Goal: Task Accomplishment & Management: Use online tool/utility

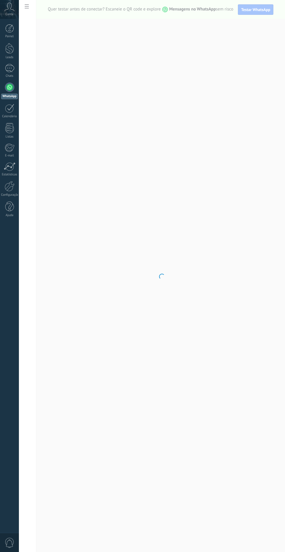
click at [13, 137] on div "Listas" at bounding box center [9, 137] width 17 height 4
click at [284, 119] on body ".abccls-1,.abccls-2{fill-rule:evenodd}.abccls-2{fill:#fff} .abfcls-1{fill:none}…" at bounding box center [142, 276] width 285 height 552
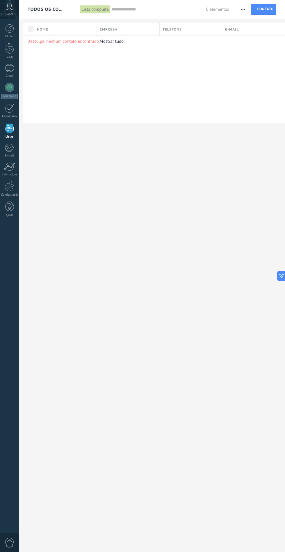
click at [18, 69] on link "Chats" at bounding box center [9, 71] width 19 height 14
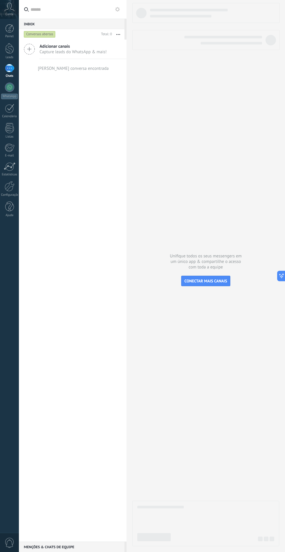
click at [95, 38] on div "Conversas abertas" at bounding box center [61, 34] width 76 height 10
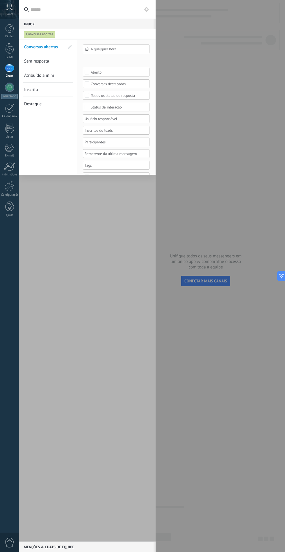
click at [120, 243] on div at bounding box center [87, 291] width 137 height 502
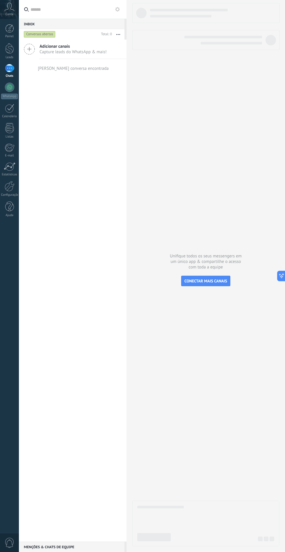
click at [214, 283] on span "CONECTAR MAIS CANAIS" at bounding box center [205, 280] width 43 height 5
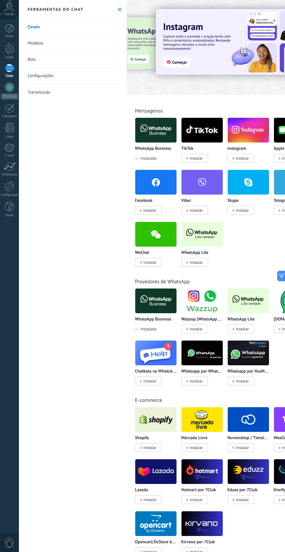
click at [198, 269] on div "Provedores de WhatsApp WhatsApp Business Instalado Wazzup (WhatsApp & Instagram…" at bounding box center [239, 325] width 223 height 119
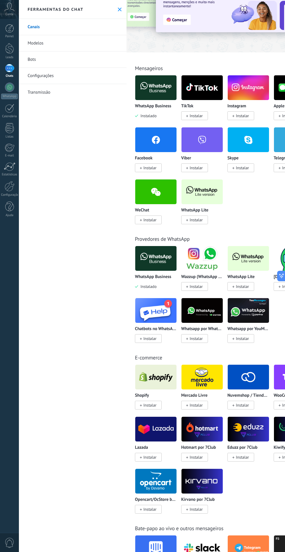
scroll to position [54, 0]
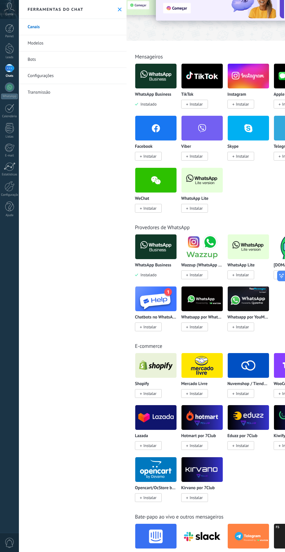
click at [197, 213] on div "Provedores de WhatsApp WhatsApp Business Instalado Wazzup (WhatsApp & Instagram…" at bounding box center [239, 271] width 223 height 119
click at [207, 184] on img at bounding box center [201, 180] width 41 height 28
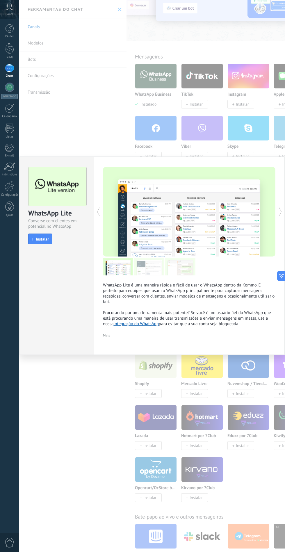
click at [41, 239] on span "Instalar" at bounding box center [42, 239] width 13 height 4
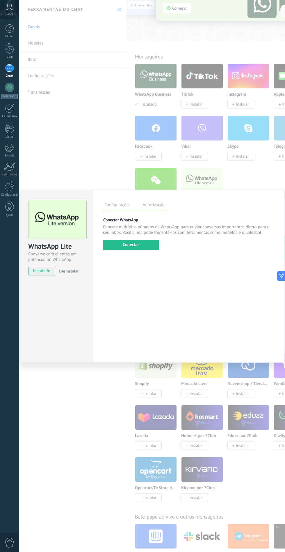
click at [143, 248] on button "Conectar" at bounding box center [131, 245] width 56 height 10
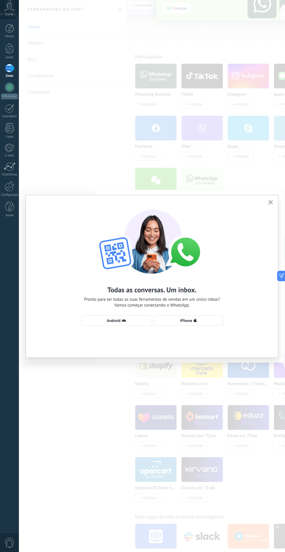
click at [120, 320] on span "Android" at bounding box center [116, 320] width 65 height 5
